Goal: Task Accomplishment & Management: Use online tool/utility

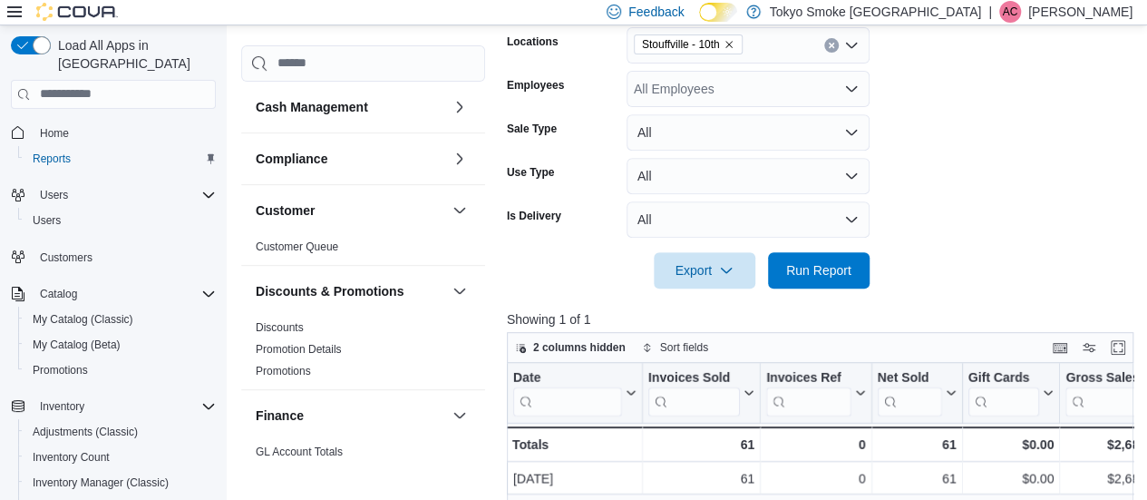
scroll to position [0, 59]
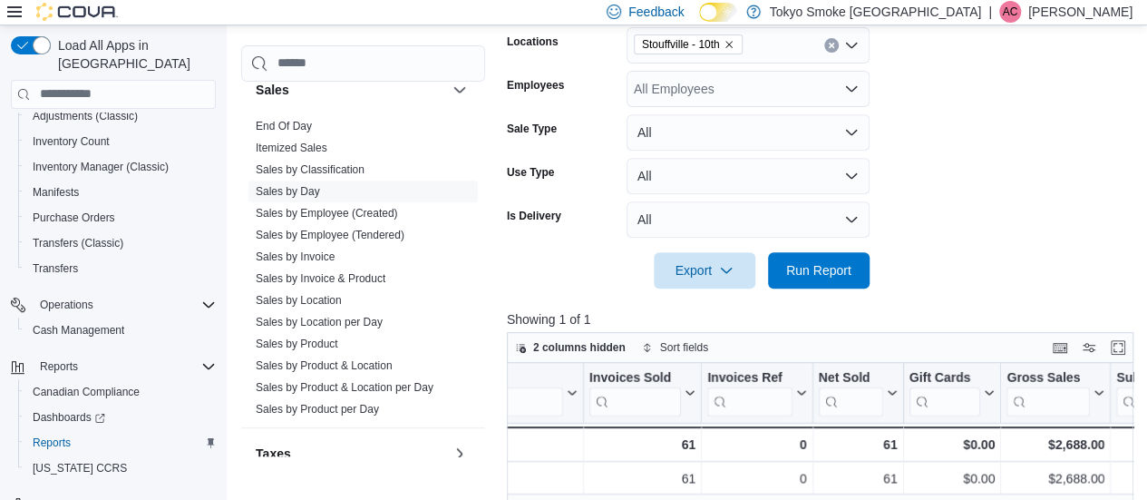
click at [834, 295] on div at bounding box center [823, 299] width 633 height 22
click at [826, 286] on span "Run Report" at bounding box center [819, 269] width 80 height 36
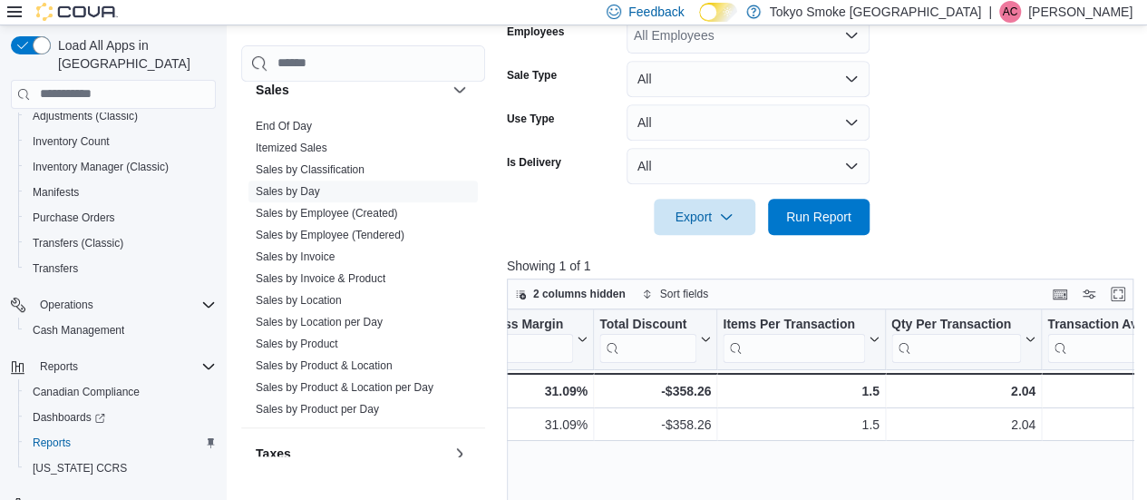
scroll to position [0, 1325]
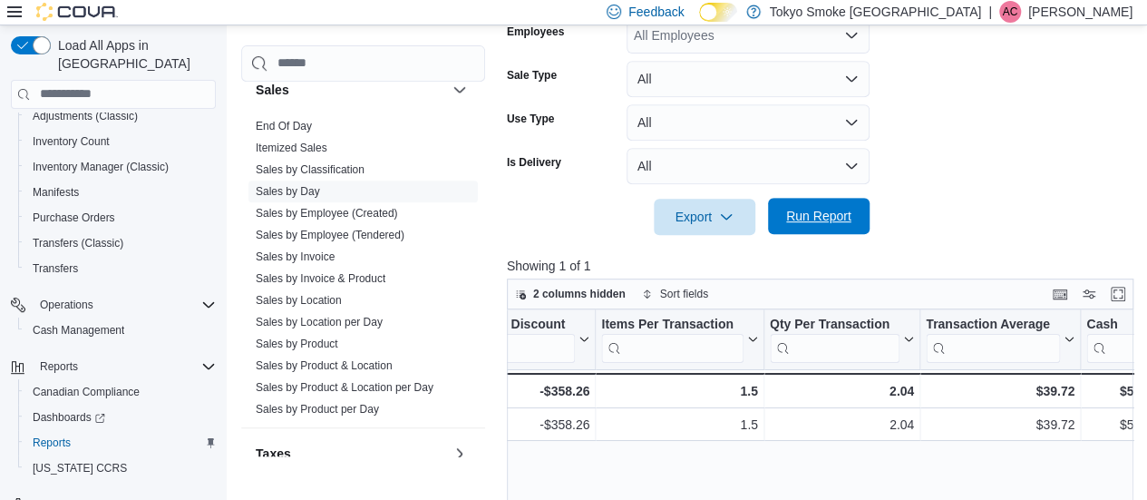
click at [831, 206] on span "Run Report" at bounding box center [819, 216] width 80 height 36
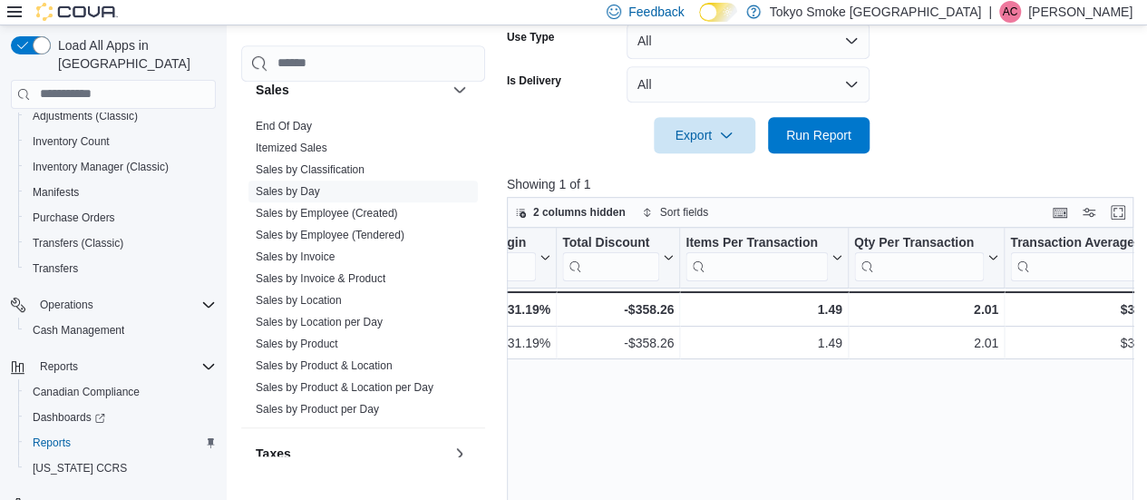
scroll to position [0, 1317]
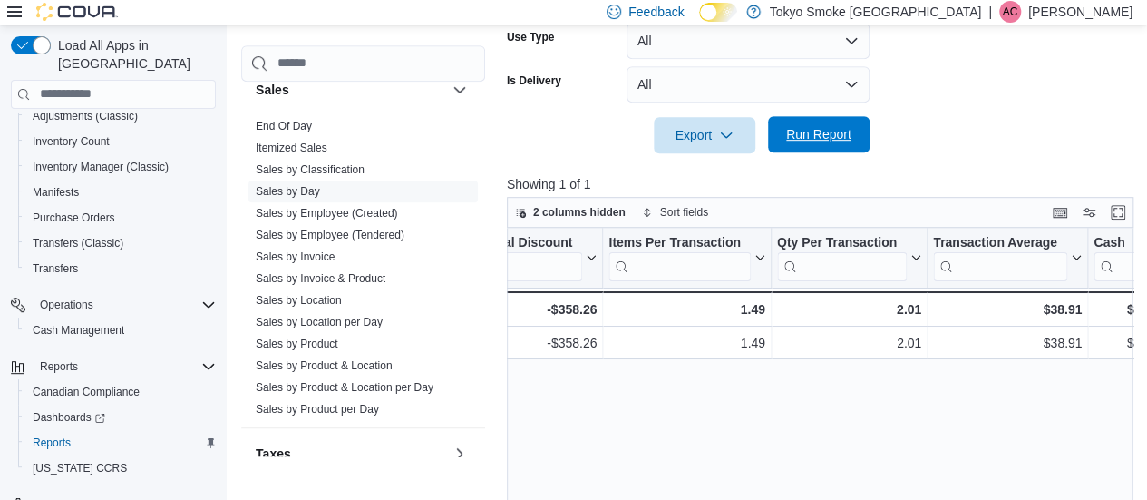
click at [861, 118] on button "Run Report" at bounding box center [819, 134] width 102 height 36
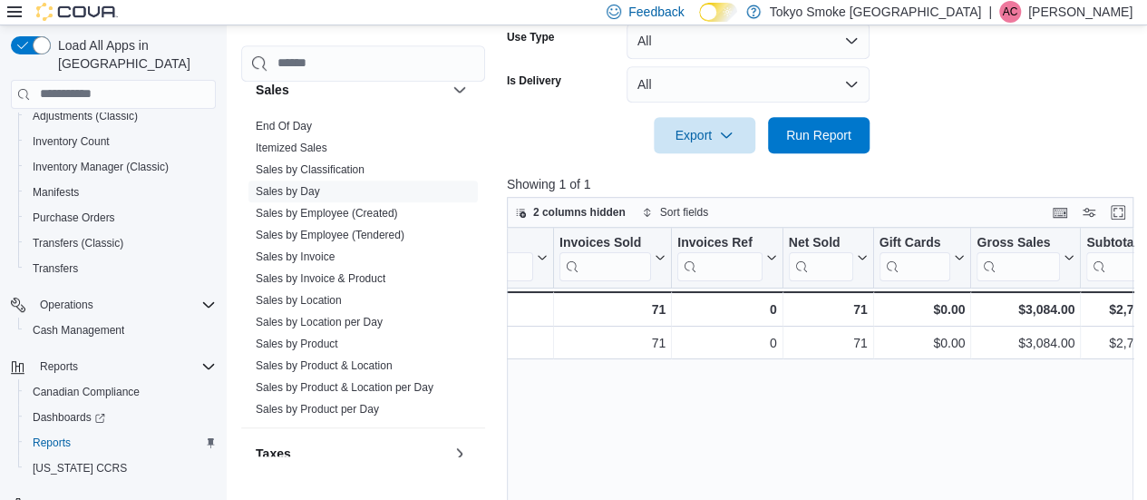
scroll to position [0, 90]
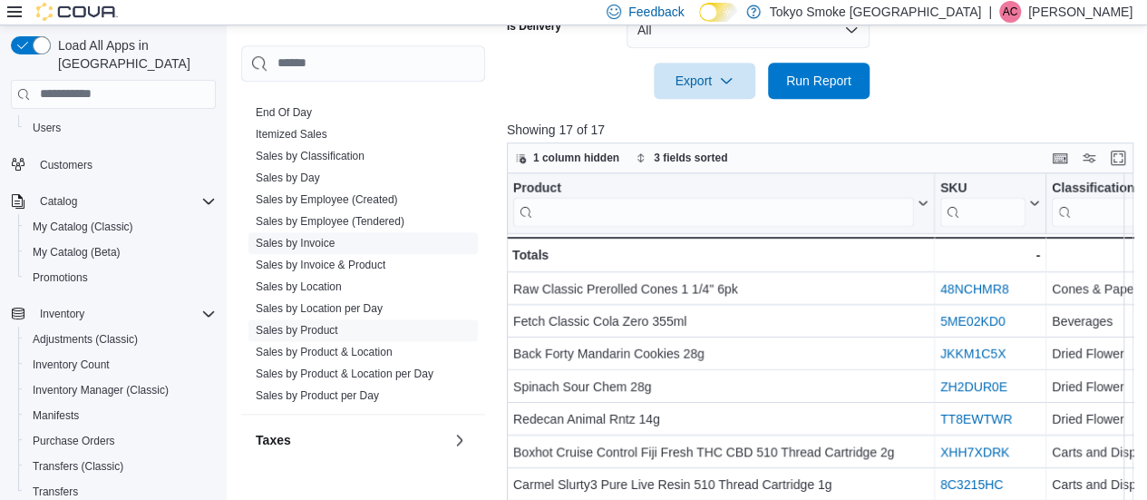
scroll to position [1078, 0]
click at [314, 242] on link "Sales by Invoice" at bounding box center [295, 242] width 79 height 13
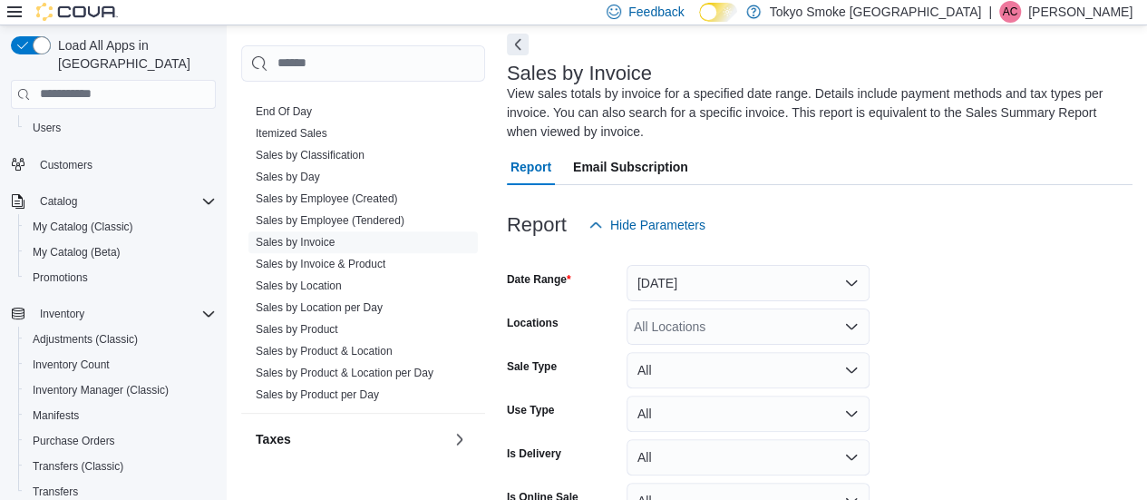
scroll to position [165, 0]
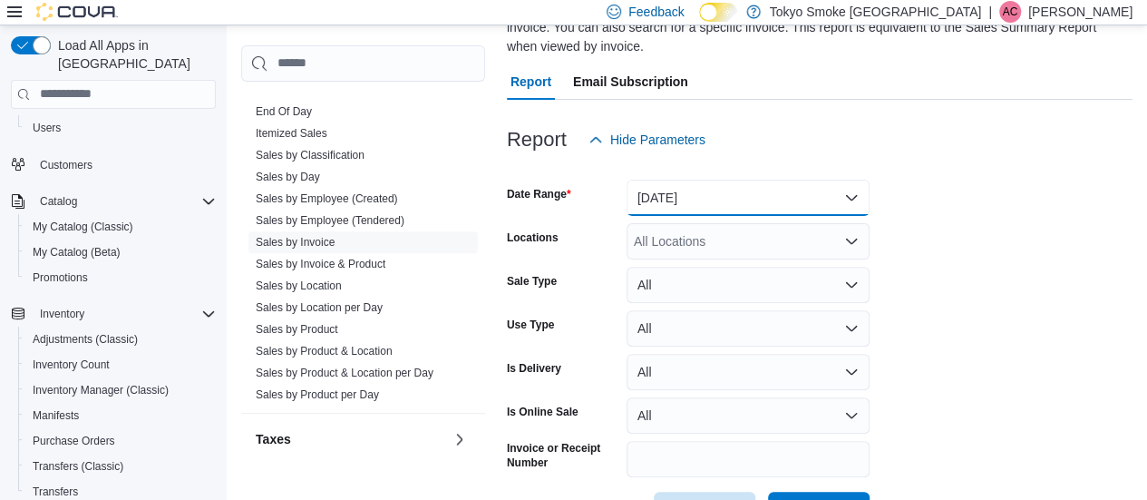
click at [758, 203] on button "[DATE]" at bounding box center [748, 198] width 243 height 36
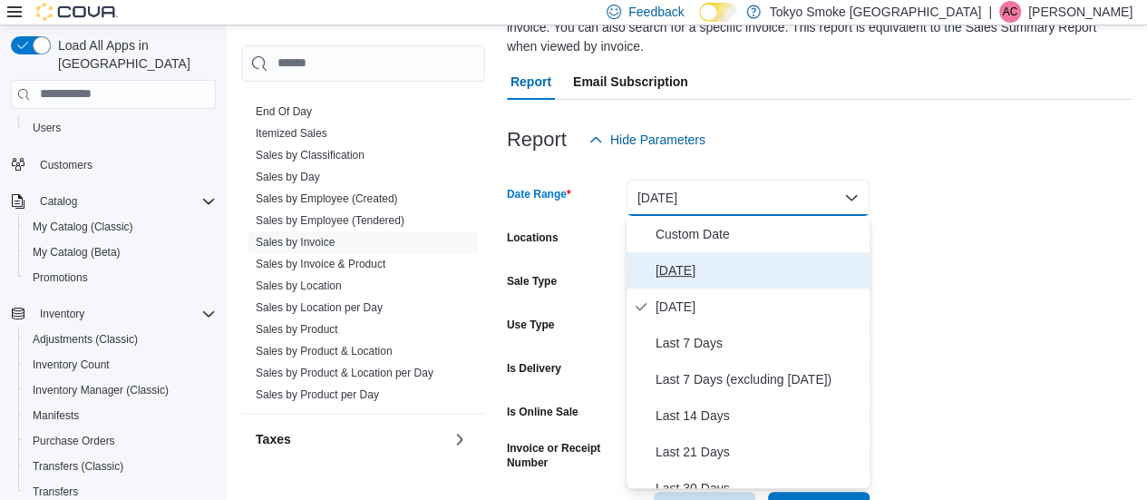
click at [764, 269] on span "[DATE]" at bounding box center [759, 270] width 207 height 22
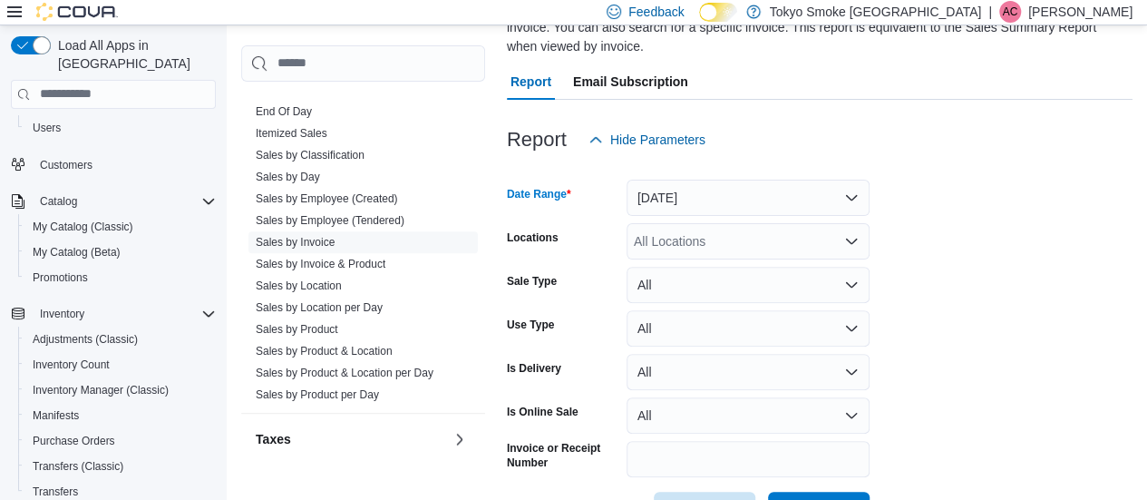
click at [750, 241] on div "All Locations" at bounding box center [748, 241] width 243 height 36
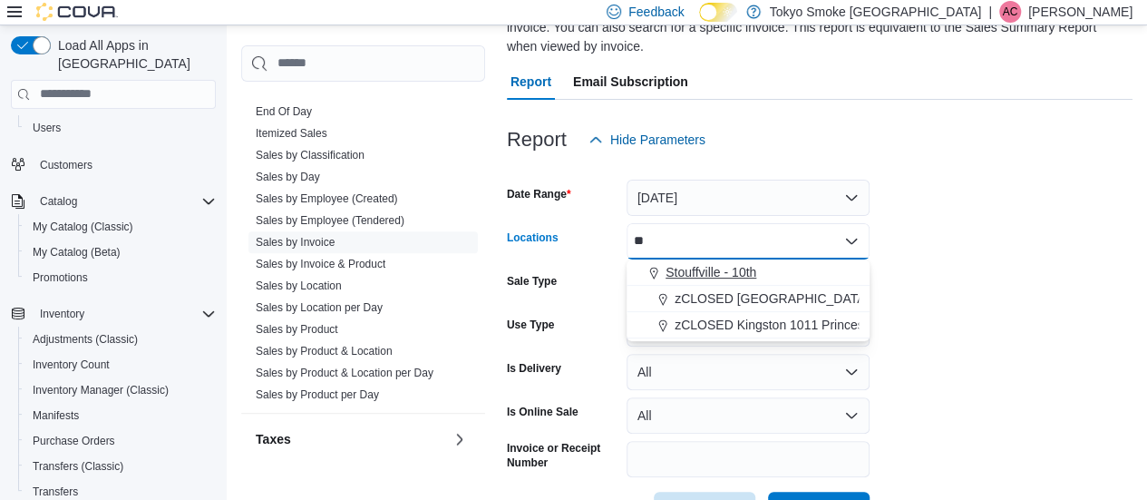
type input "**"
click at [743, 271] on span "Stouffville - 10th" at bounding box center [711, 272] width 91 height 18
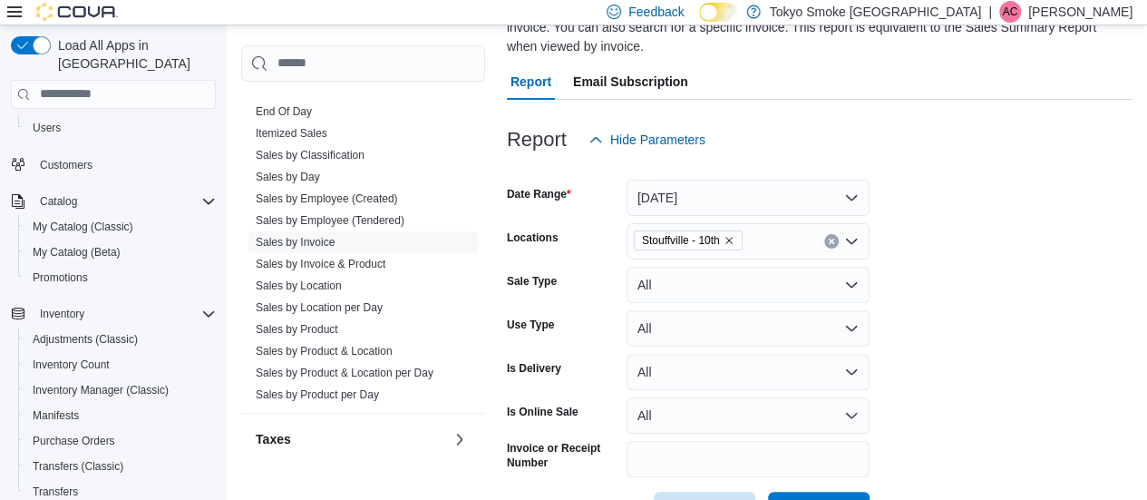
click at [963, 329] on form "Date Range [DATE] Locations [GEOGRAPHIC_DATA] - 10th Sale Type All Use Type All…" at bounding box center [820, 343] width 626 height 370
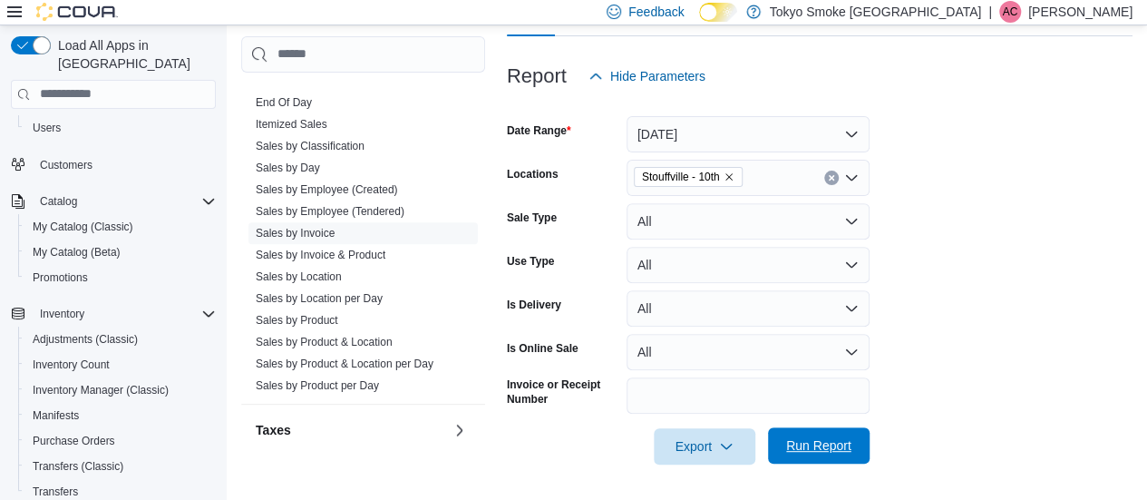
click at [841, 436] on span "Run Report" at bounding box center [819, 445] width 80 height 36
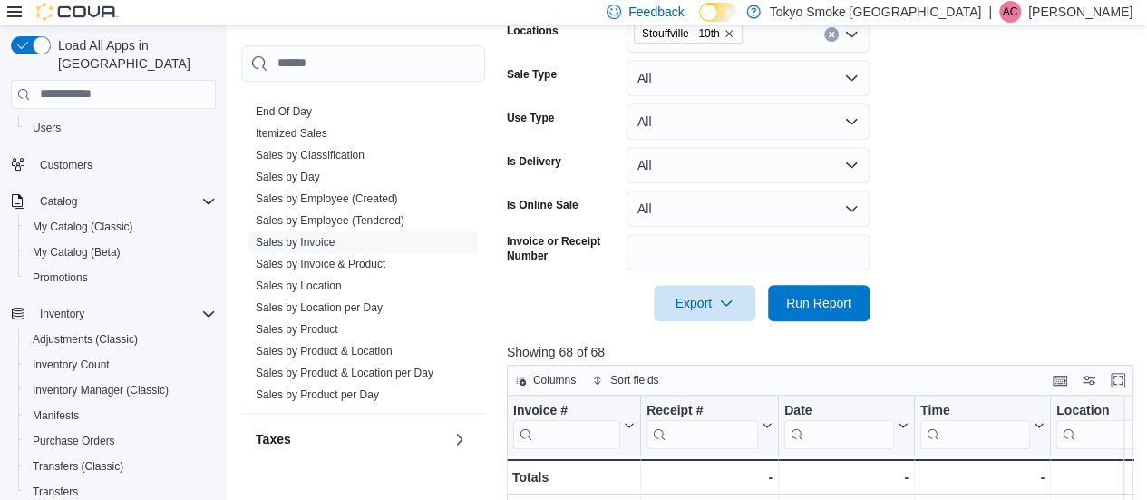
scroll to position [435, 0]
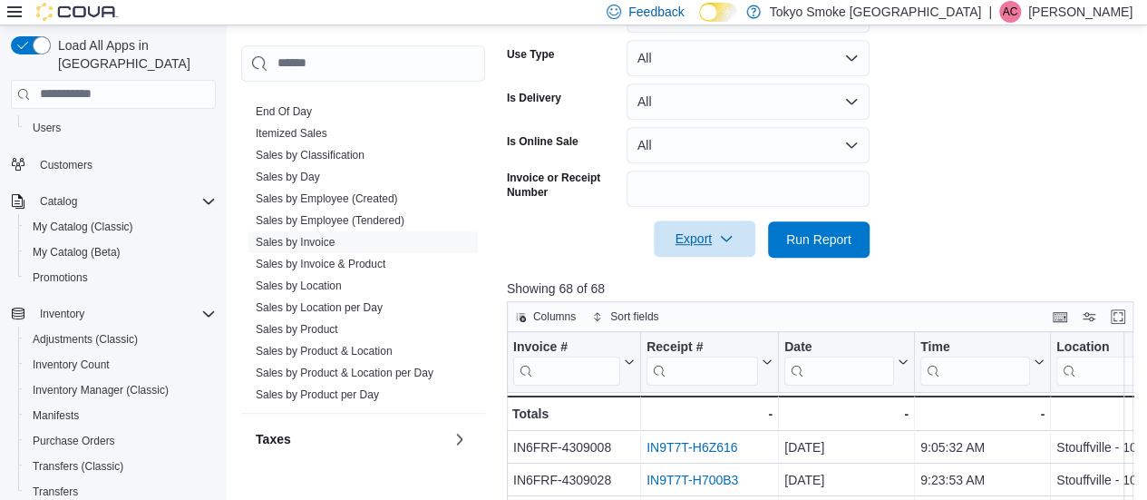
click at [724, 237] on icon "button" at bounding box center [726, 238] width 15 height 15
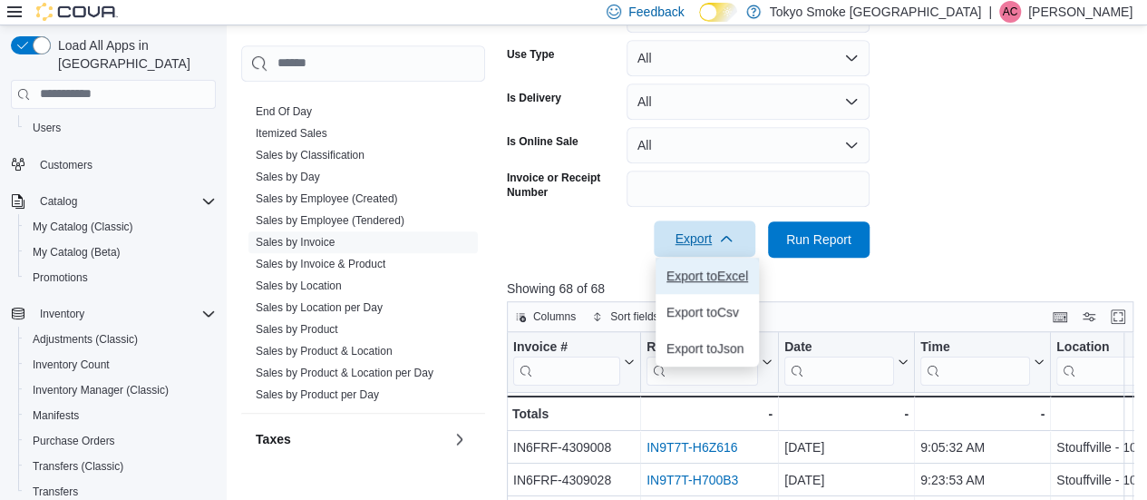
click at [731, 271] on span "Export to Excel" at bounding box center [707, 275] width 82 height 15
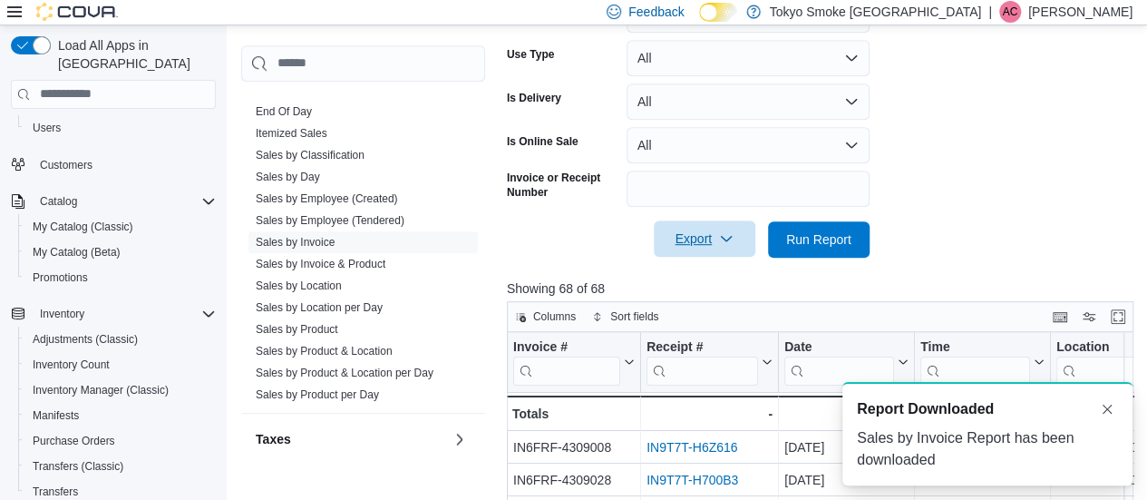
scroll to position [0, 0]
